Goal: Navigation & Orientation: Find specific page/section

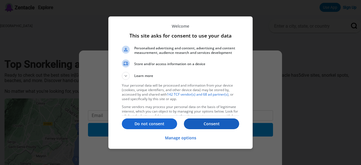
click at [200, 127] on button "Consent" at bounding box center [211, 123] width 55 height 11
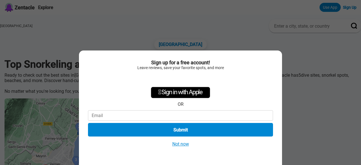
click at [180, 141] on button "Not now" at bounding box center [180, 144] width 20 height 6
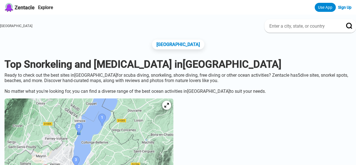
scroll to position [63, 0]
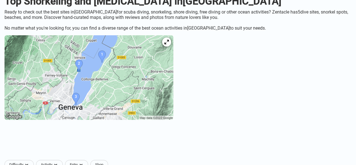
click at [92, 99] on img at bounding box center [89, 77] width 169 height 85
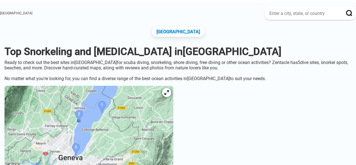
scroll to position [0, 0]
